Goal: Task Accomplishment & Management: Manage account settings

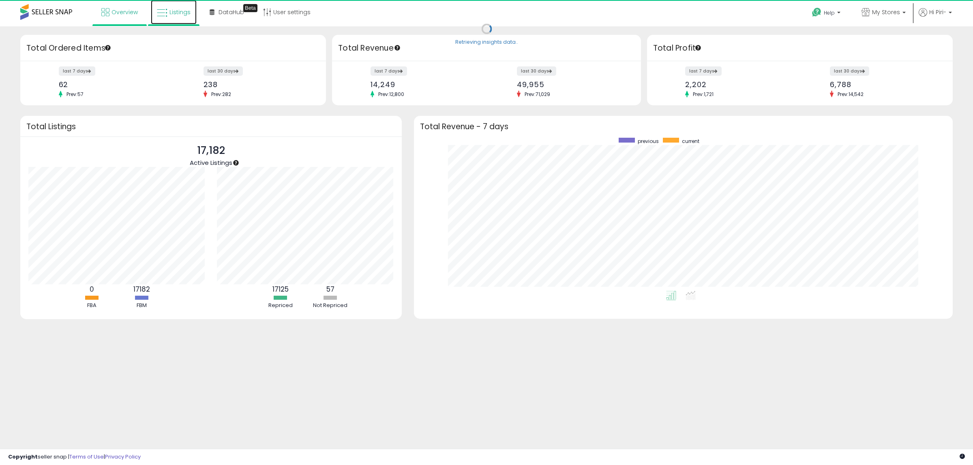
click at [184, 13] on span "Listings" at bounding box center [179, 12] width 21 height 8
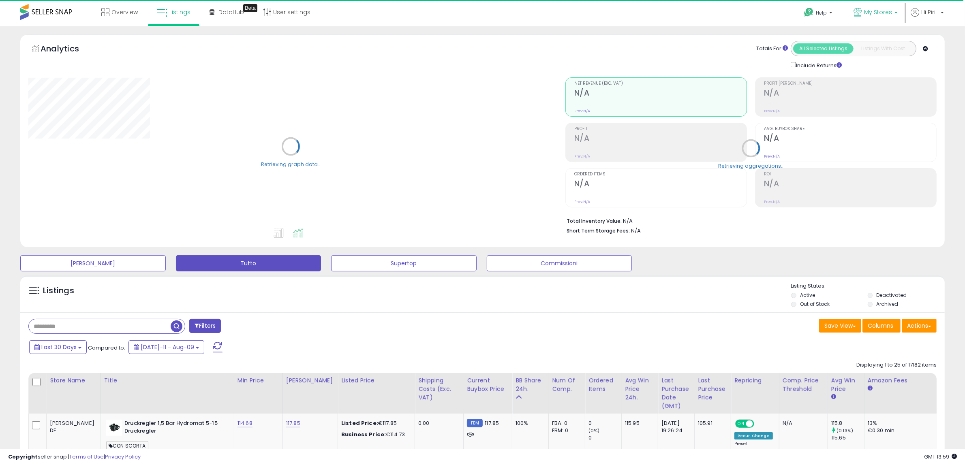
click at [876, 13] on span "My Stores" at bounding box center [878, 12] width 28 height 8
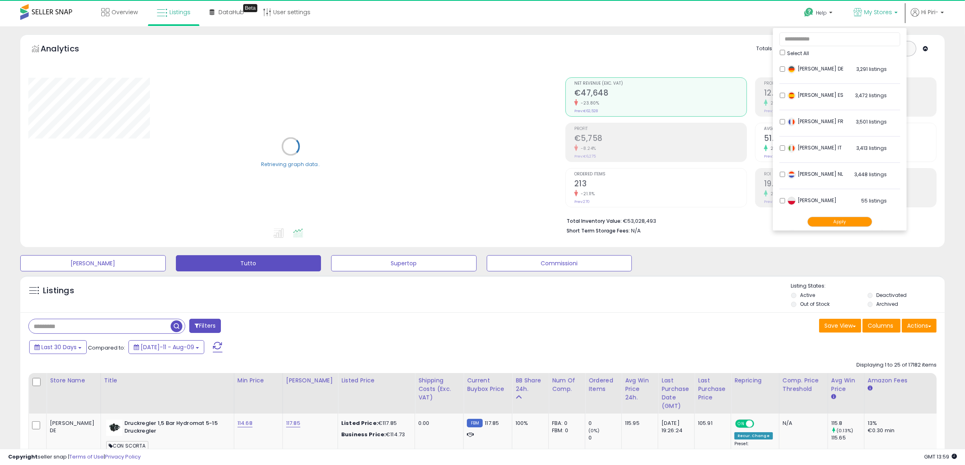
click at [827, 225] on button "Apply" at bounding box center [839, 222] width 65 height 10
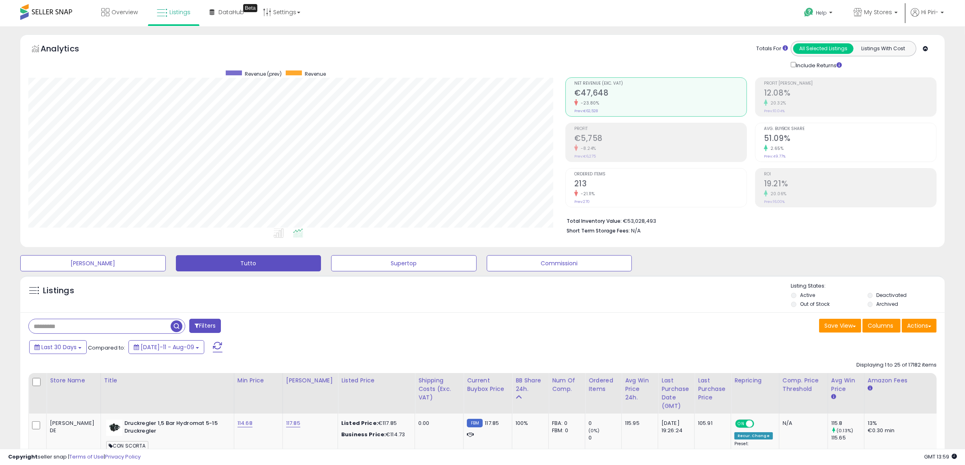
scroll to position [166, 537]
click at [865, 8] on span "My Stores" at bounding box center [878, 12] width 28 height 8
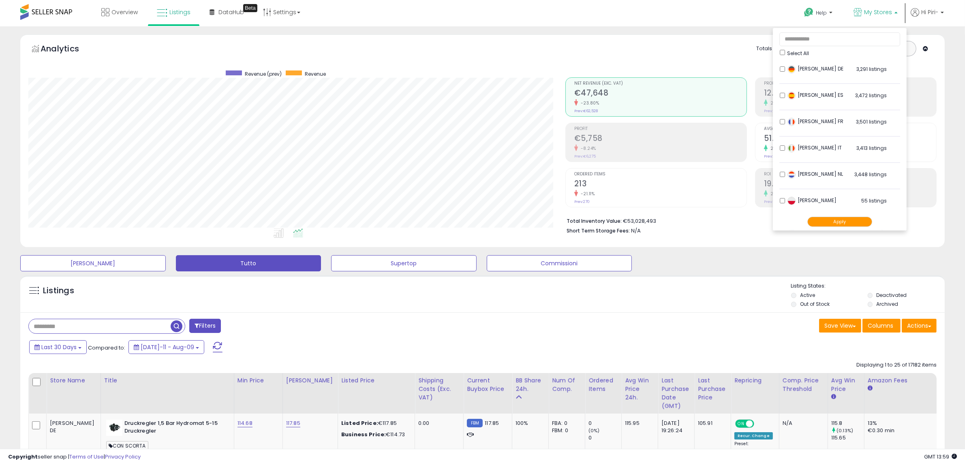
click at [825, 223] on button "Apply" at bounding box center [839, 222] width 65 height 10
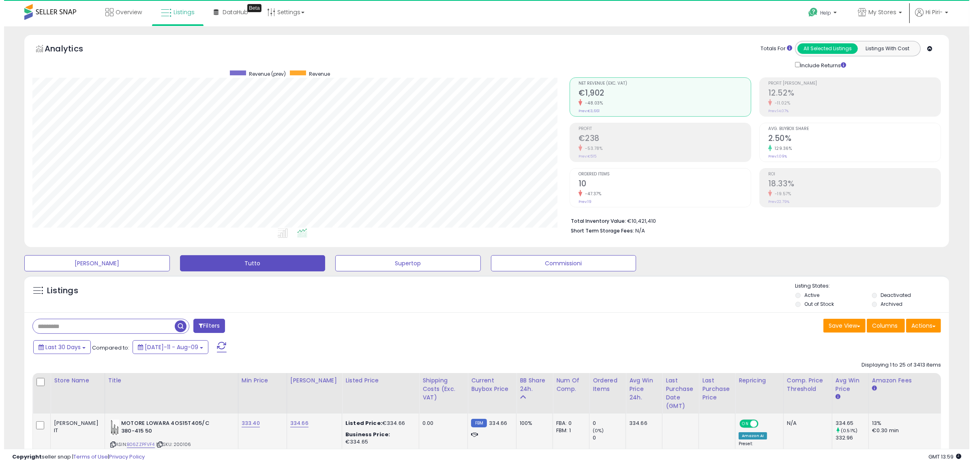
scroll to position [166, 537]
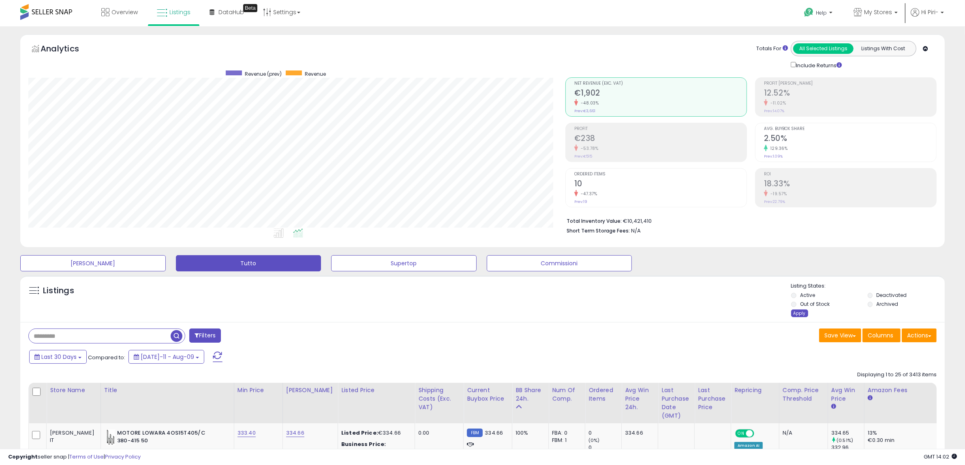
click at [801, 312] on div "Apply" at bounding box center [799, 314] width 17 height 8
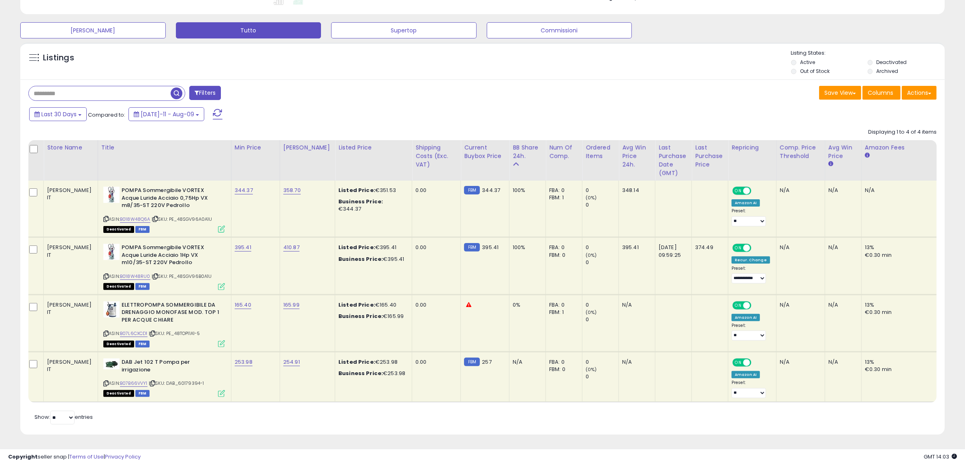
scroll to position [0, 0]
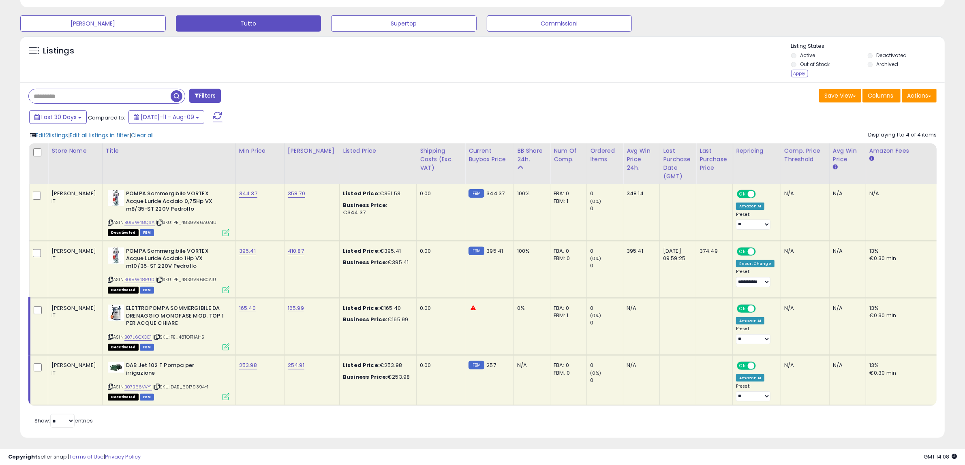
click at [797, 54] on li "Active" at bounding box center [828, 56] width 75 height 9
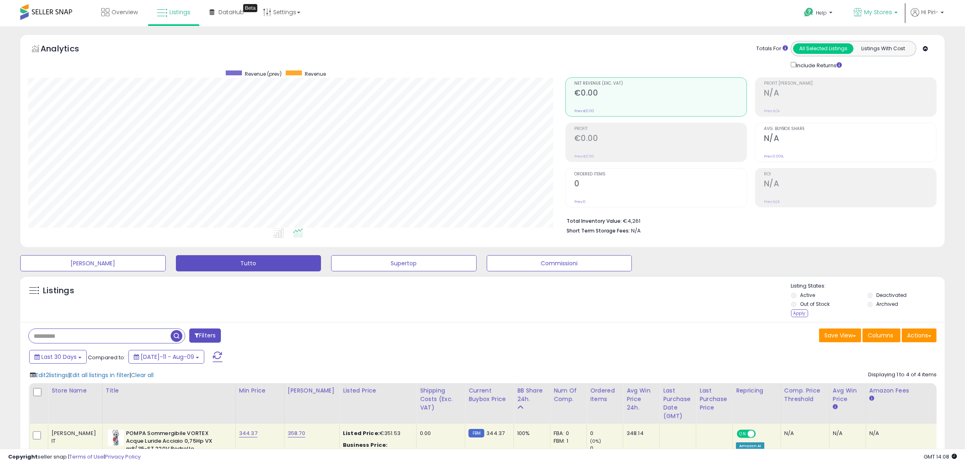
click at [892, 11] on p "My Stores" at bounding box center [876, 13] width 44 height 10
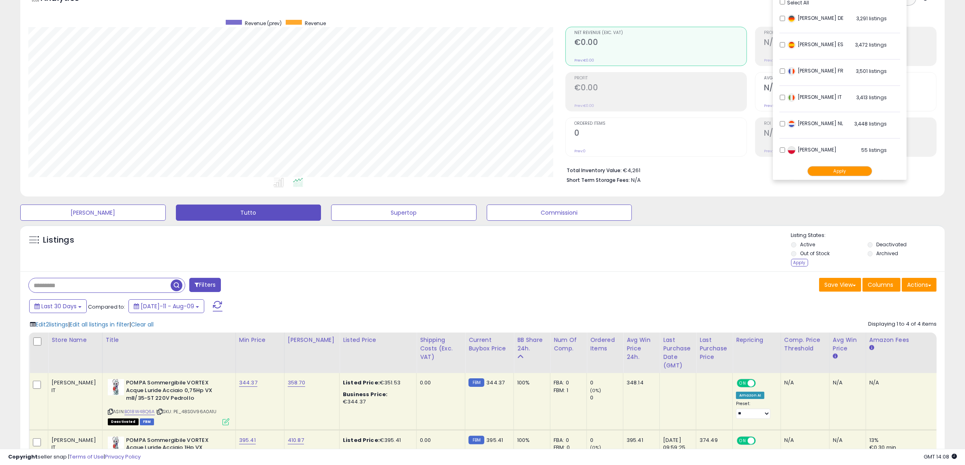
click at [830, 169] on button "Apply" at bounding box center [839, 171] width 65 height 10
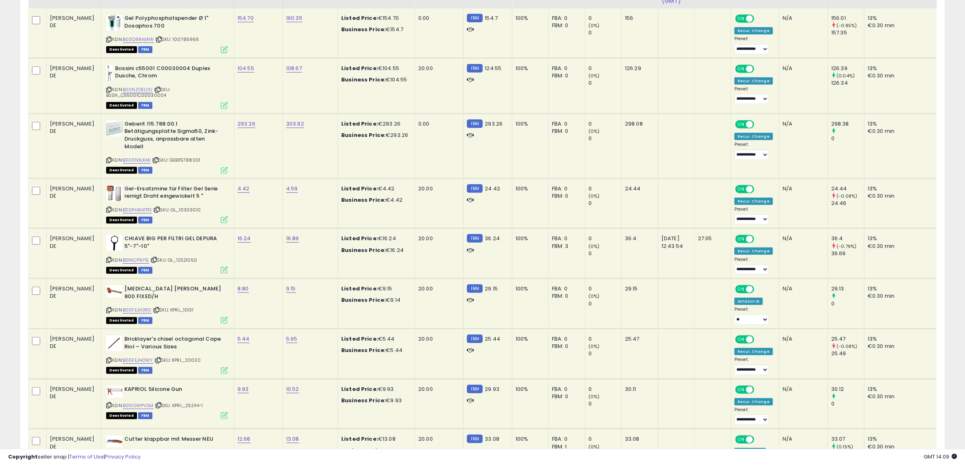
scroll to position [101, 0]
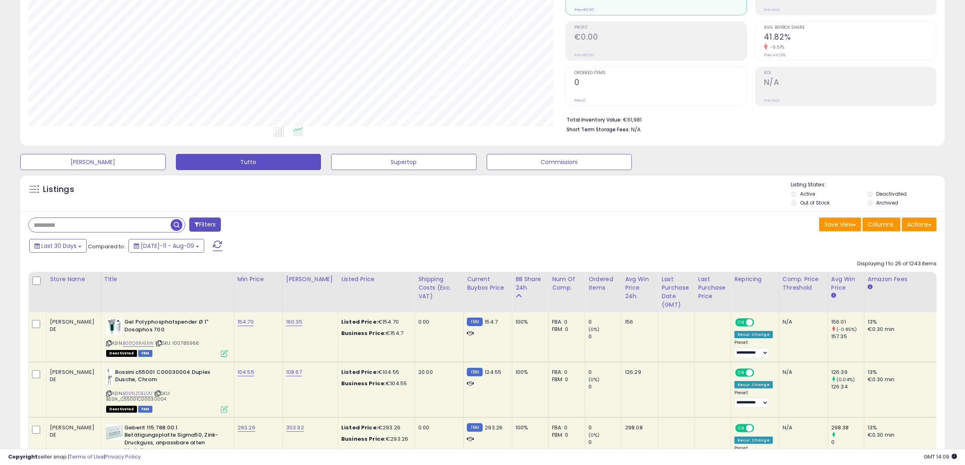
click at [750, 190] on div "Listings" at bounding box center [482, 195] width 925 height 28
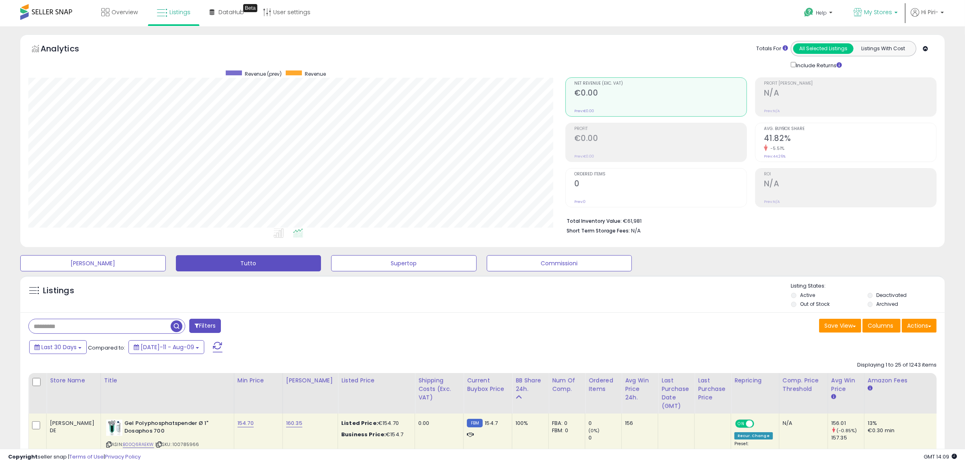
click at [880, 13] on span "My Stores" at bounding box center [878, 12] width 28 height 8
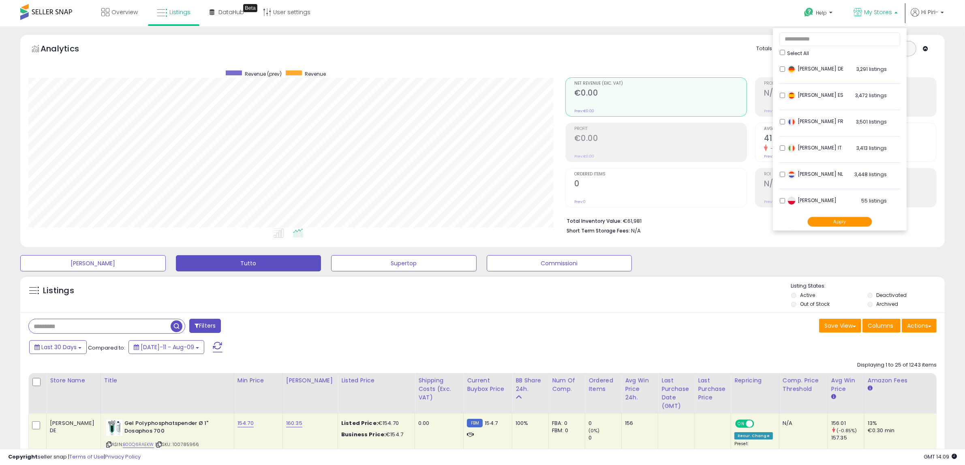
click at [834, 219] on button "Apply" at bounding box center [839, 222] width 65 height 10
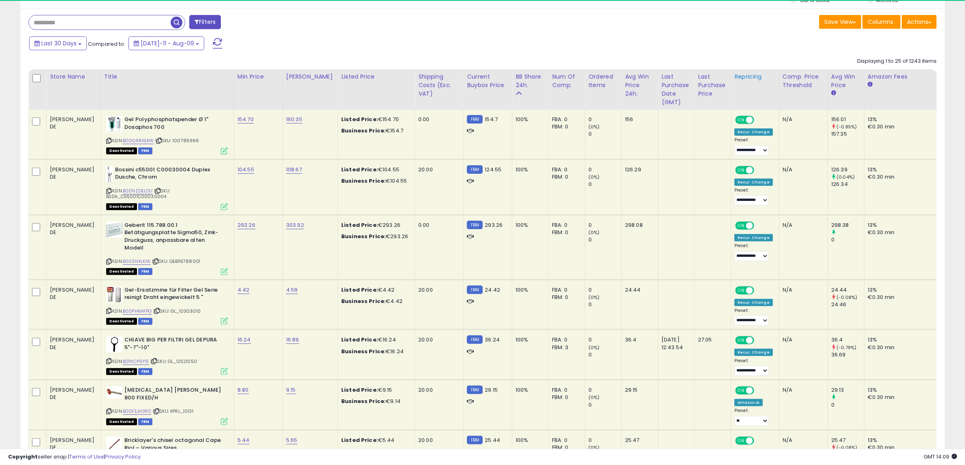
scroll to position [166, 537]
